Goal: Task Accomplishment & Management: Complete application form

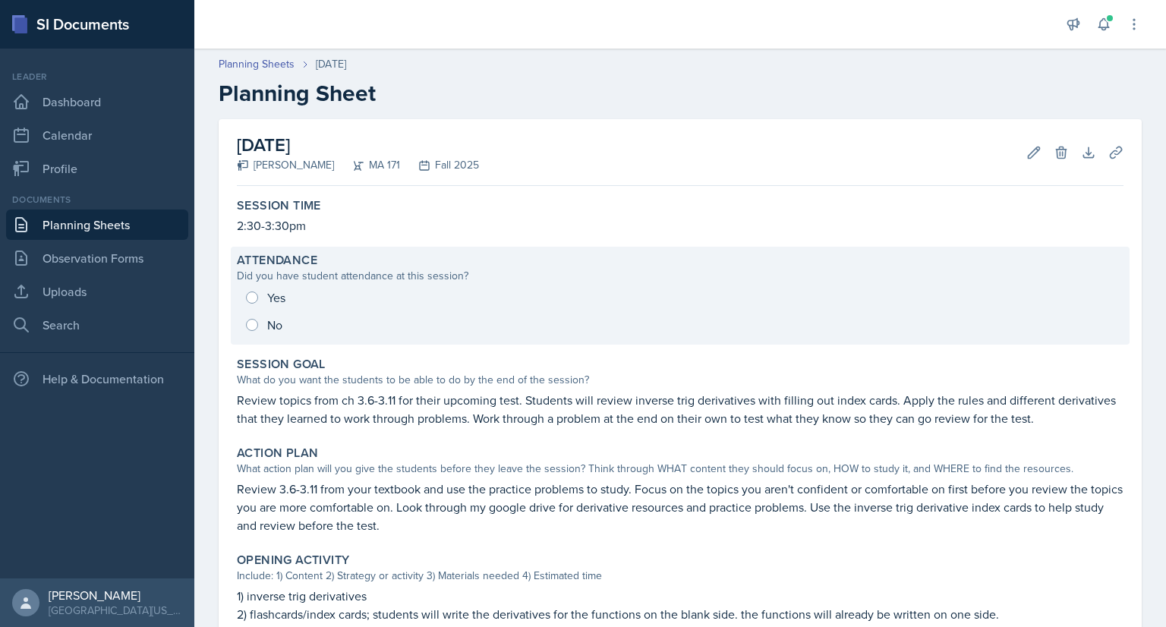
click at [247, 297] on div "Yes No" at bounding box center [680, 311] width 886 height 55
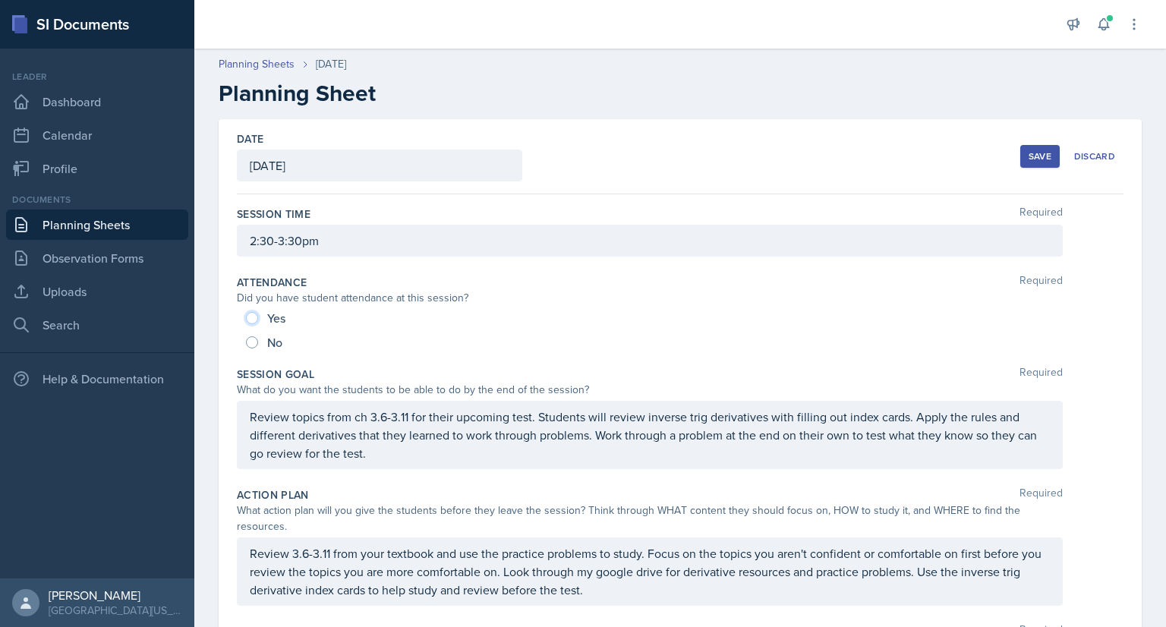
click at [253, 313] on input "Yes" at bounding box center [252, 318] width 12 height 12
radio input "true"
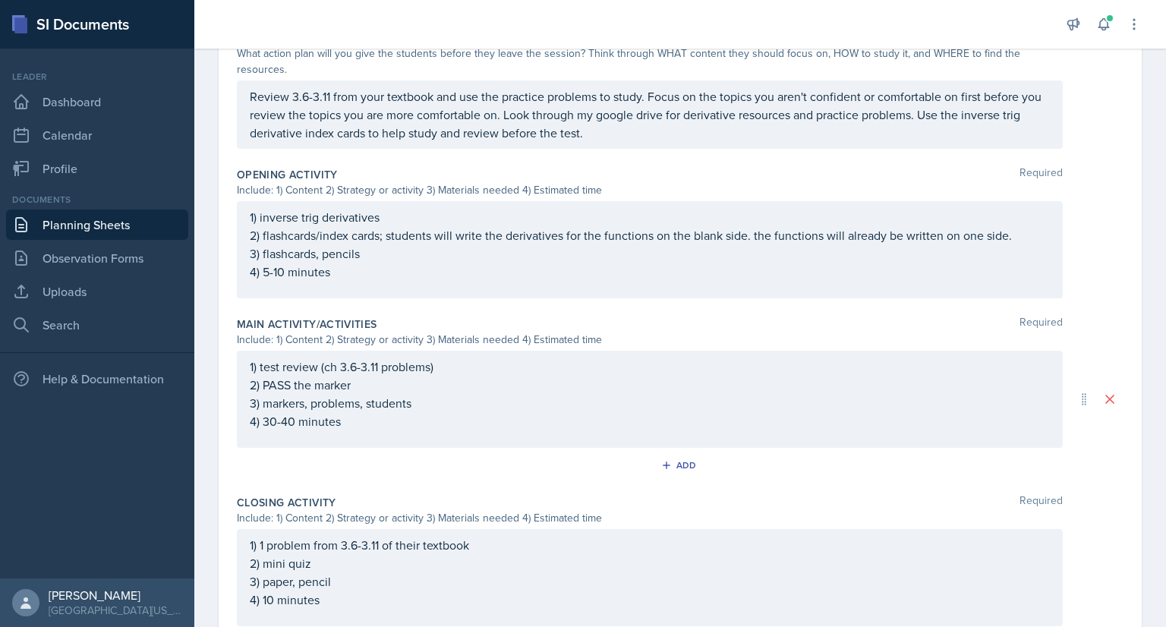
scroll to position [615, 0]
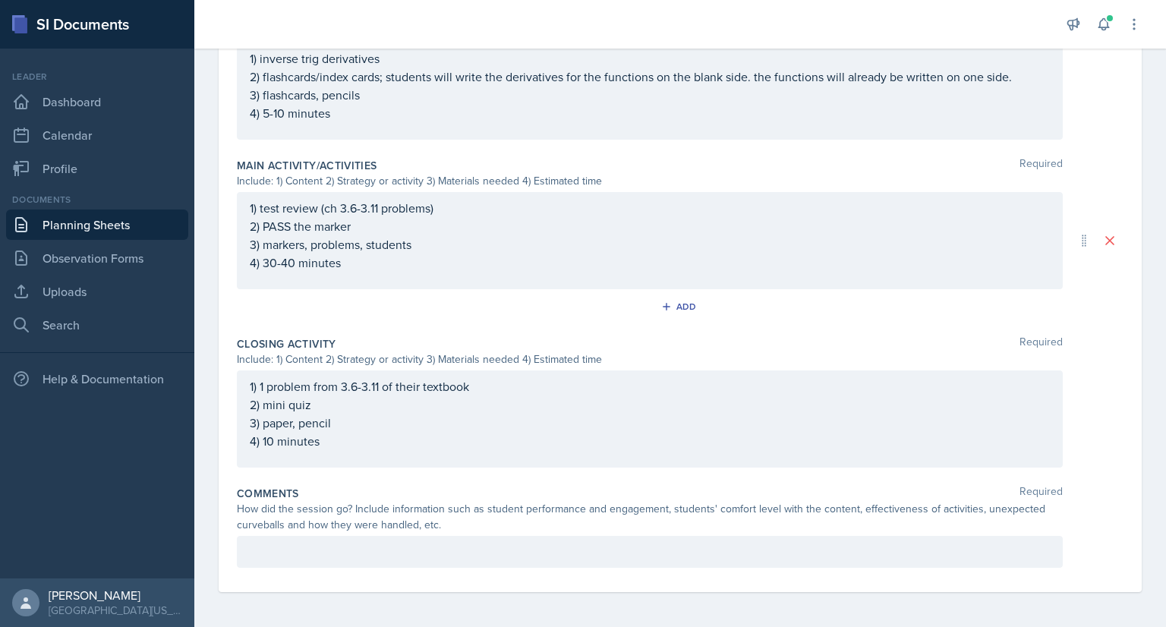
click at [318, 561] on div at bounding box center [650, 552] width 826 height 32
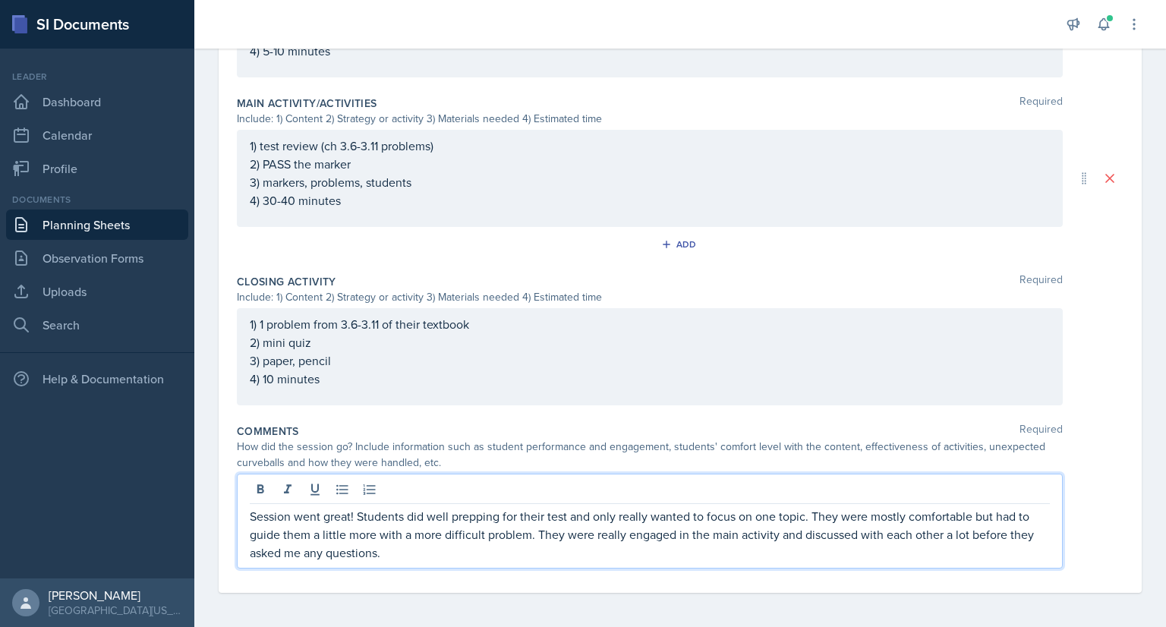
scroll to position [678, 0]
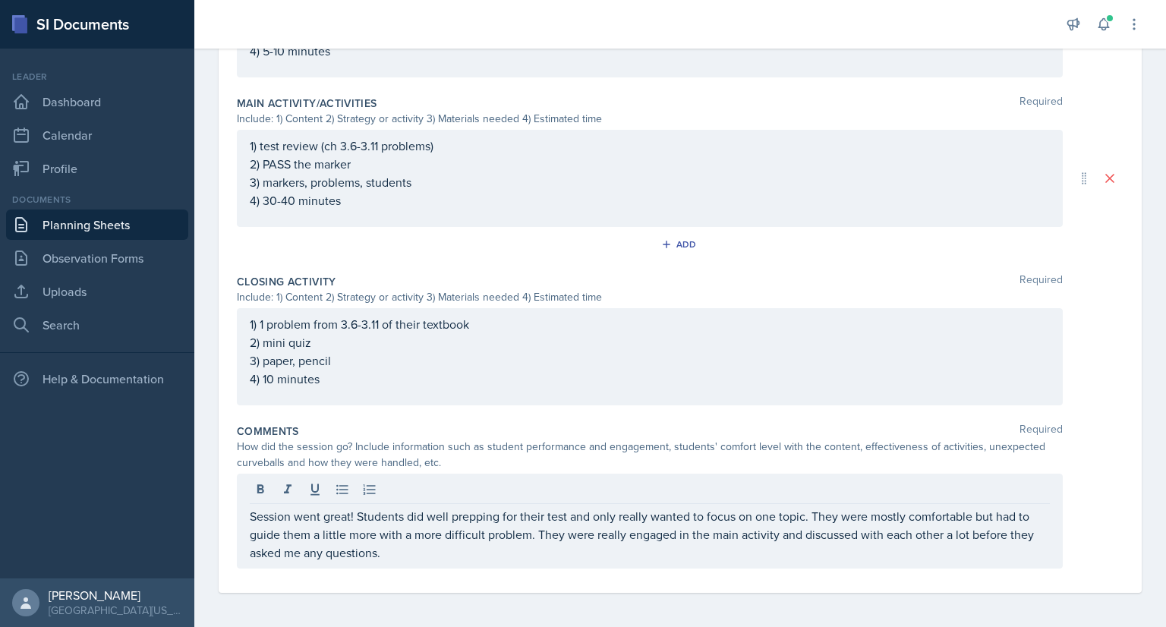
click at [596, 233] on div "Add" at bounding box center [680, 247] width 886 height 29
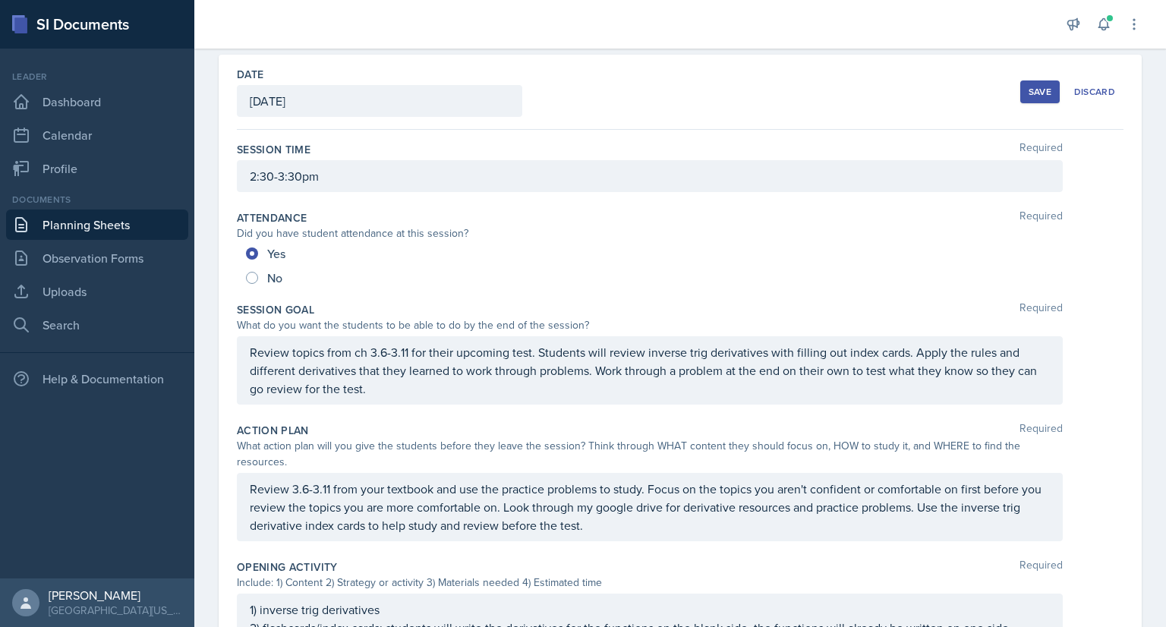
scroll to position [0, 0]
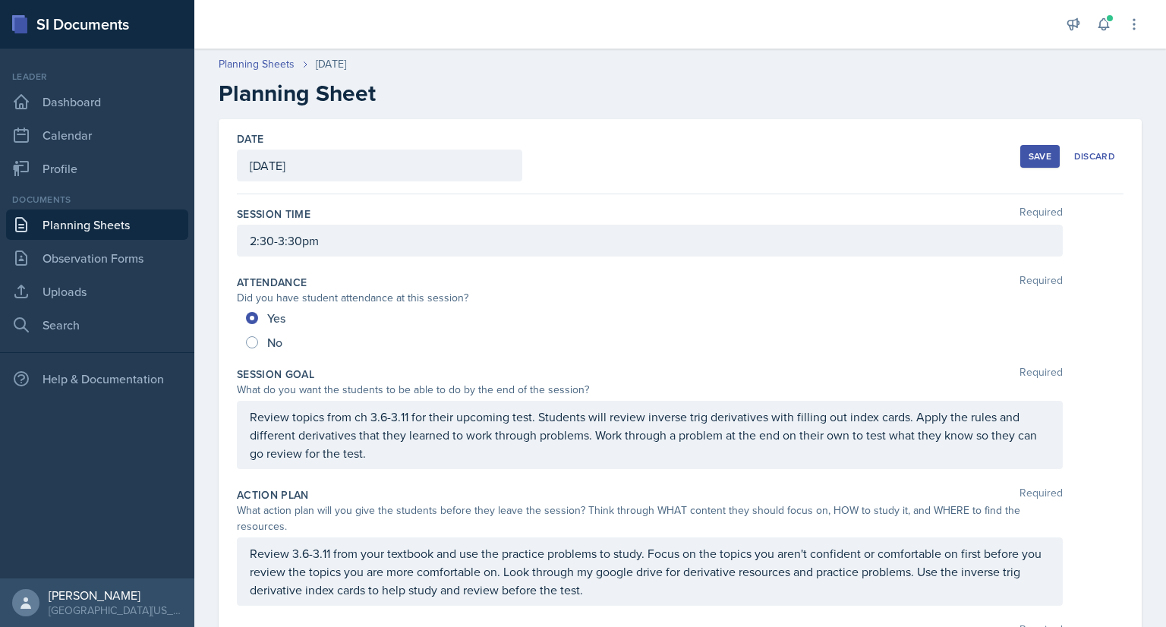
click at [1028, 157] on div "Save" at bounding box center [1039, 156] width 23 height 12
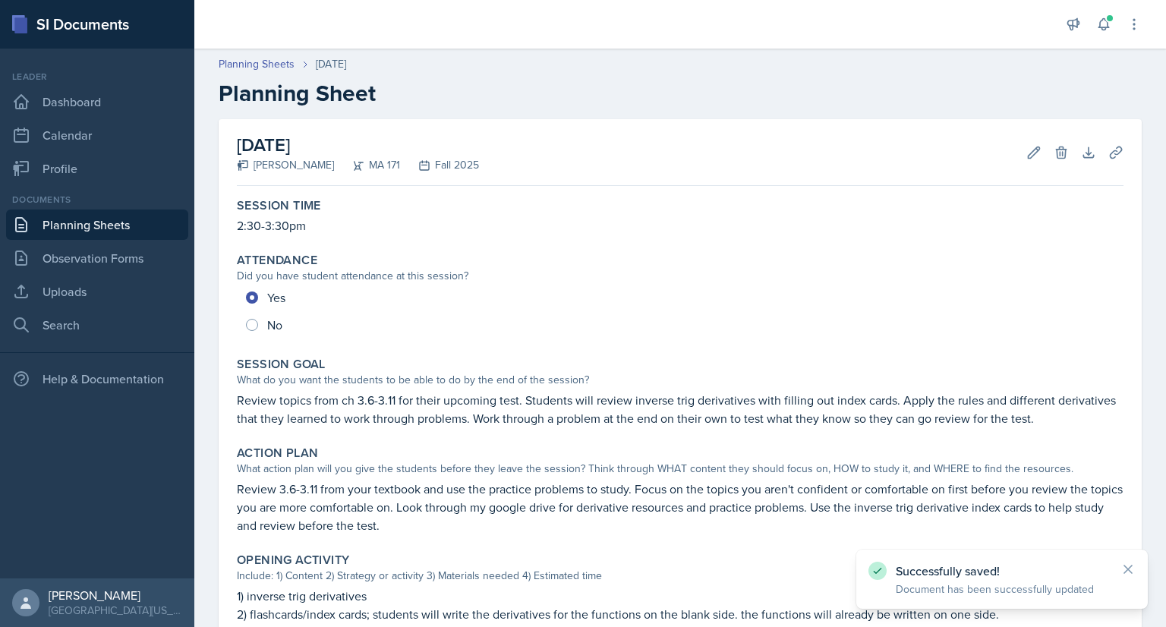
scroll to position [492, 0]
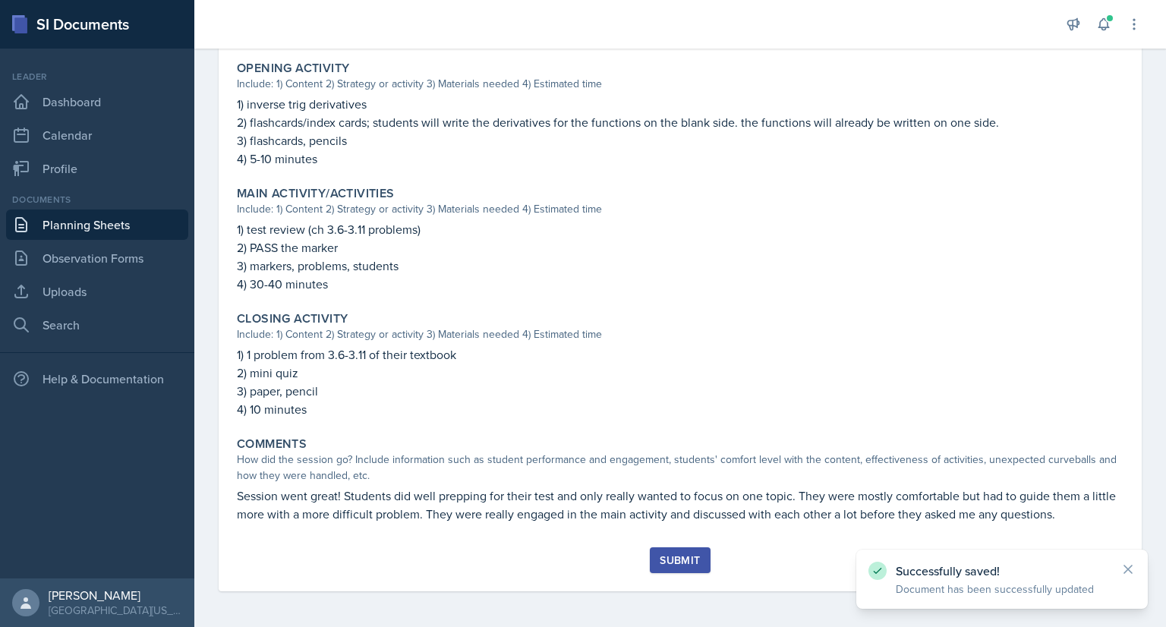
click at [670, 554] on div "Submit" at bounding box center [679, 560] width 40 height 12
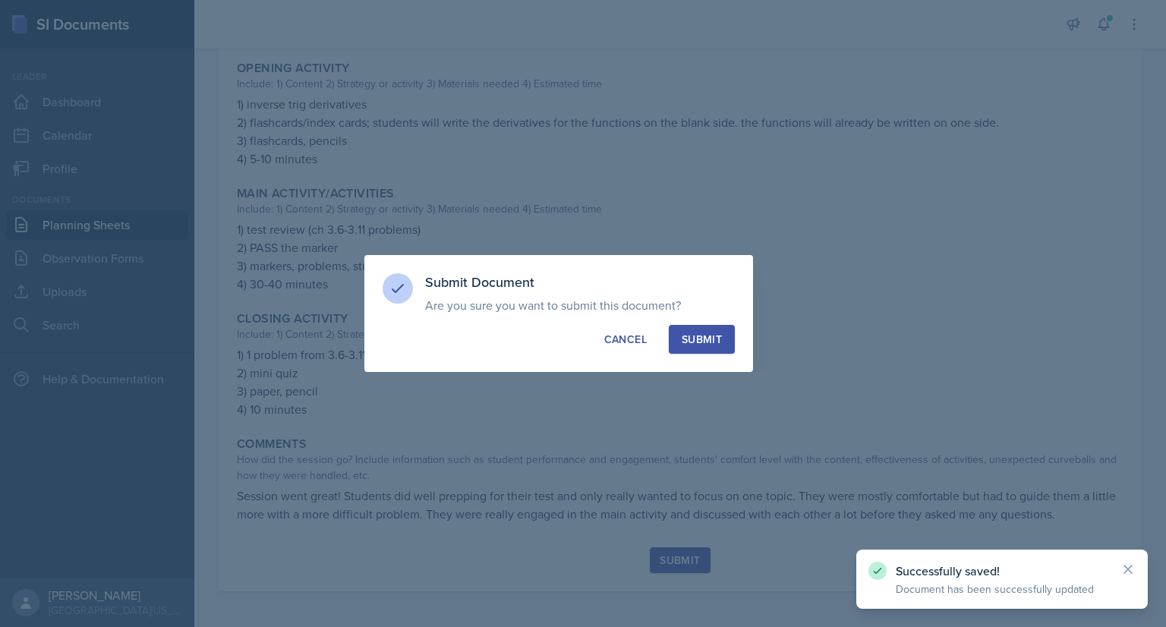
click at [670, 551] on div at bounding box center [583, 313] width 1166 height 627
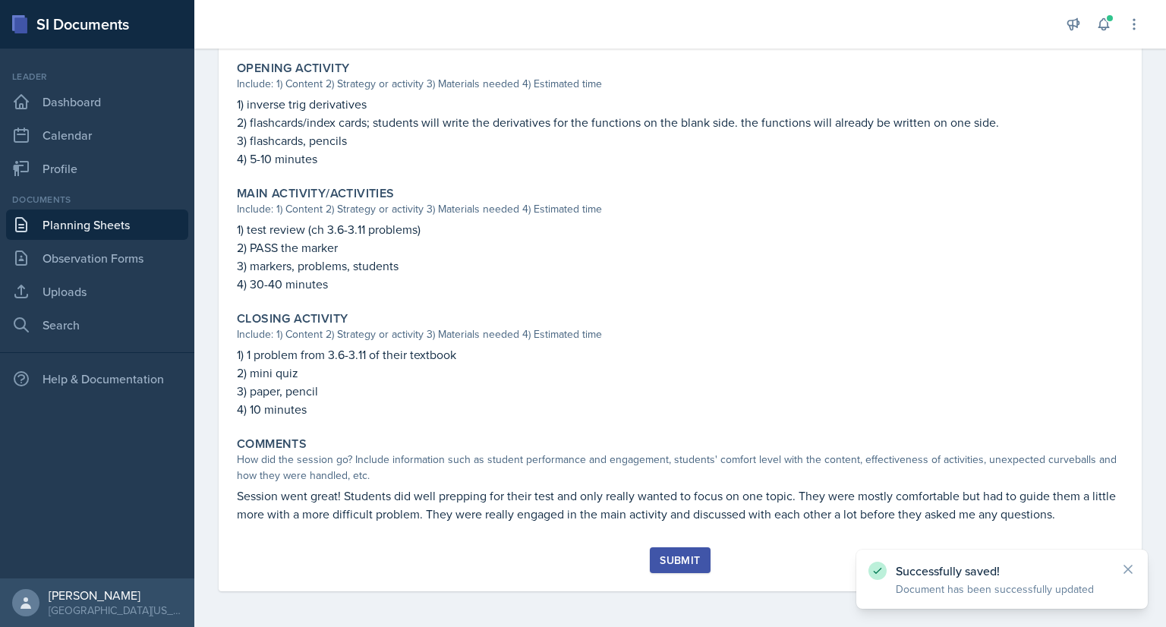
click at [666, 564] on div "Submit" at bounding box center [679, 560] width 40 height 12
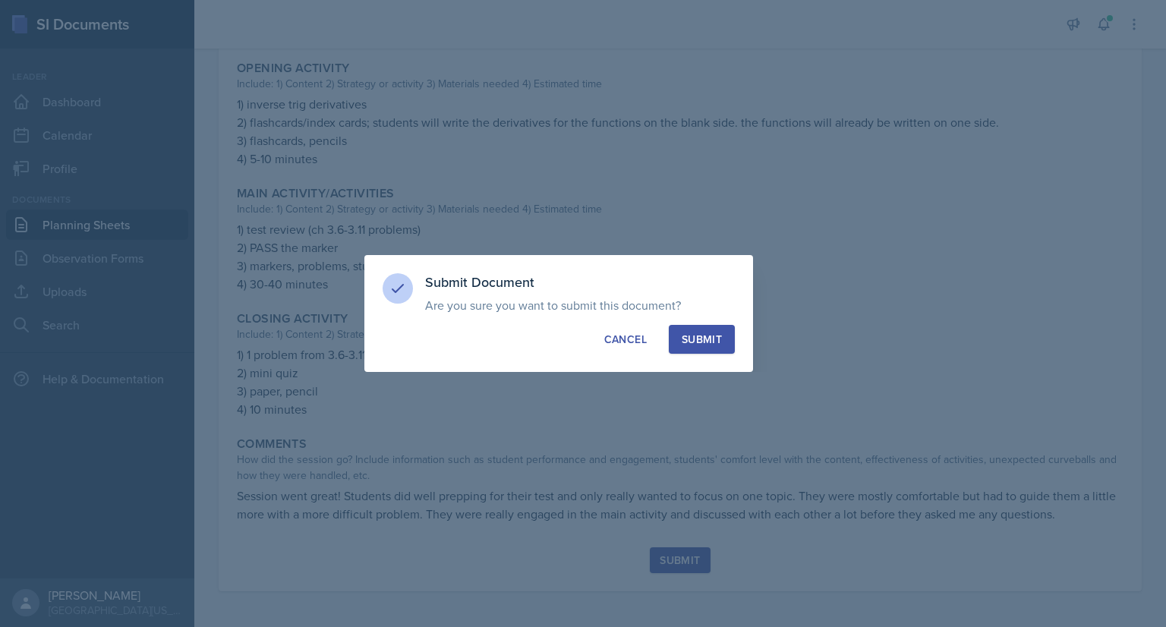
click at [697, 342] on div "Submit" at bounding box center [701, 339] width 40 height 15
radio input "true"
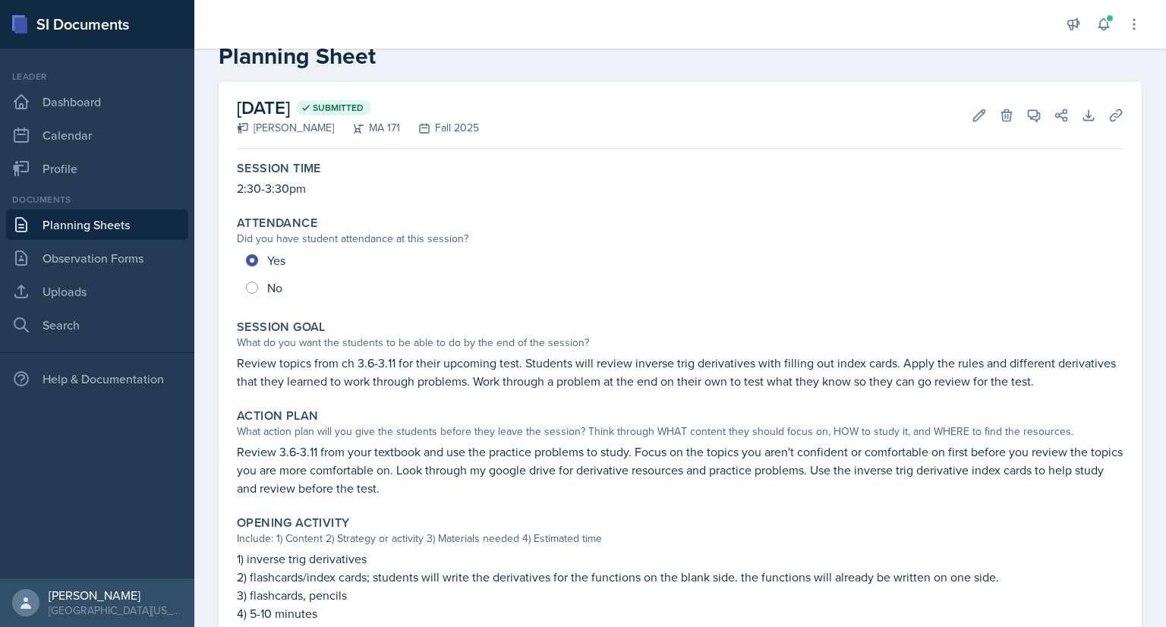
scroll to position [0, 0]
